Goal: Information Seeking & Learning: Check status

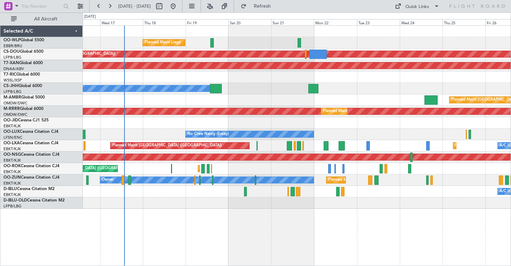
click at [252, 77] on div "Planned Maint Liege Planned Maint [GEOGRAPHIC_DATA] ([GEOGRAPHIC_DATA]) AOG Mai…" at bounding box center [297, 117] width 428 height 183
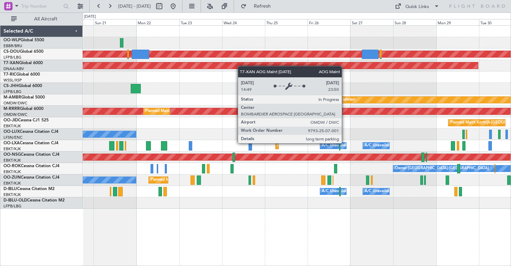
click at [152, 66] on div "Planned Maint Liege Planned Maint [GEOGRAPHIC_DATA] ([GEOGRAPHIC_DATA]) AOG Mai…" at bounding box center [297, 117] width 428 height 183
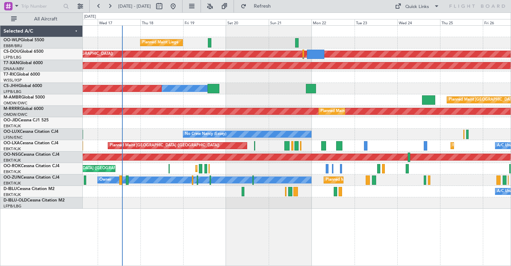
click at [404, 85] on div "Owner Planned Maint [GEOGRAPHIC_DATA] ([GEOGRAPHIC_DATA])" at bounding box center [297, 88] width 428 height 11
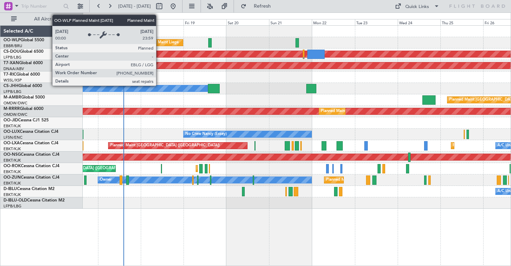
click at [159, 43] on div "Planned Maint Liege" at bounding box center [160, 43] width 36 height 10
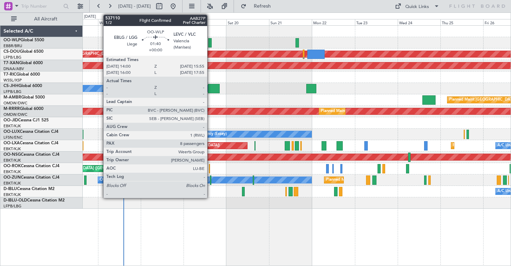
click at [210, 43] on div at bounding box center [209, 42] width 3 height 9
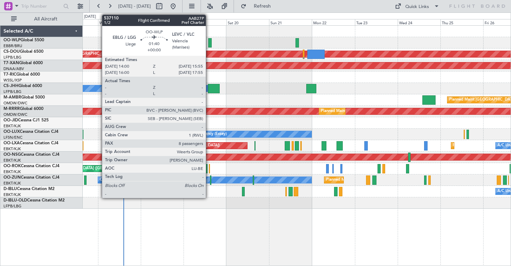
click at [209, 43] on div at bounding box center [209, 42] width 3 height 9
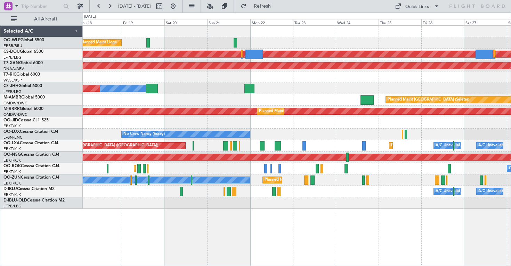
click at [254, 97] on div "Planned Maint Liege Planned Maint [GEOGRAPHIC_DATA] ([GEOGRAPHIC_DATA]) AOG Mai…" at bounding box center [297, 117] width 428 height 183
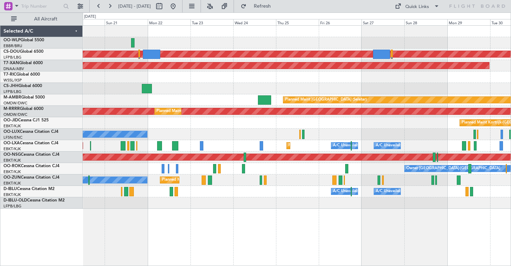
click at [186, 82] on div "Planned Maint Liege Planned Maint [GEOGRAPHIC_DATA] ([GEOGRAPHIC_DATA]) AOG Mai…" at bounding box center [297, 117] width 428 height 183
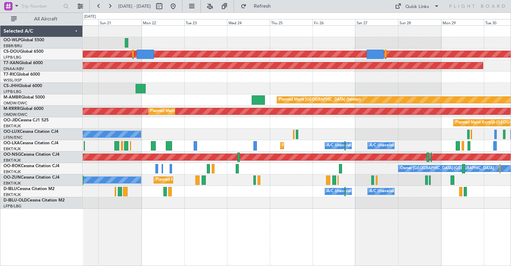
click at [217, 140] on div "Planned Maint Kortrijk-[GEOGRAPHIC_DATA] A/C Unavailable [GEOGRAPHIC_DATA] ([GE…" at bounding box center [297, 145] width 428 height 11
